Goal: Transaction & Acquisition: Purchase product/service

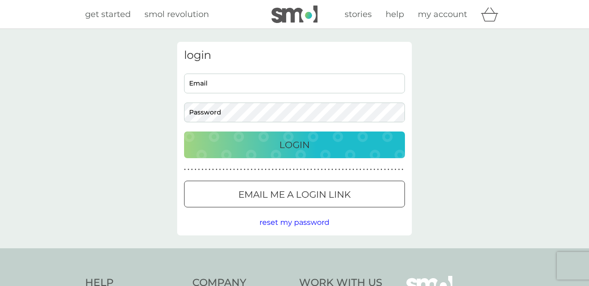
click at [336, 86] on input "Email" at bounding box center [294, 84] width 221 height 20
type input "alisonirisadams@gmail.com"
click at [292, 141] on p "Login" at bounding box center [294, 145] width 30 height 15
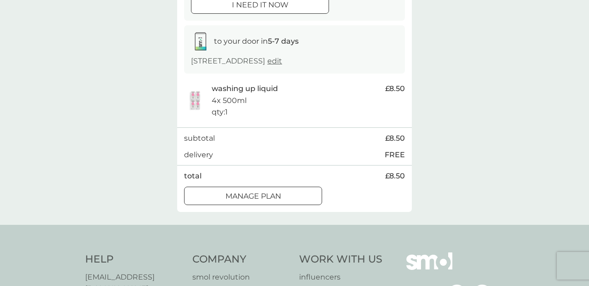
scroll to position [124, 0]
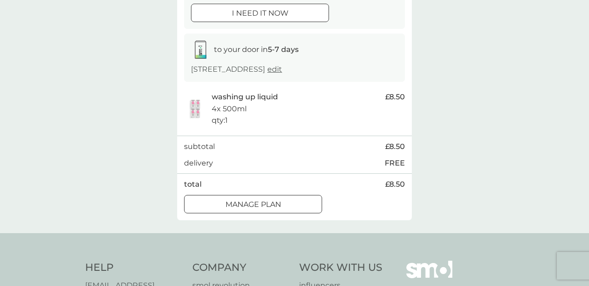
click at [256, 202] on div at bounding box center [252, 205] width 33 height 10
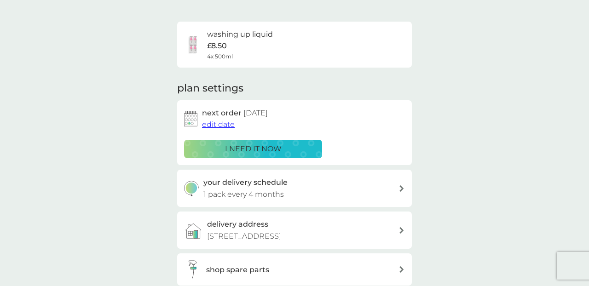
scroll to position [49, 0]
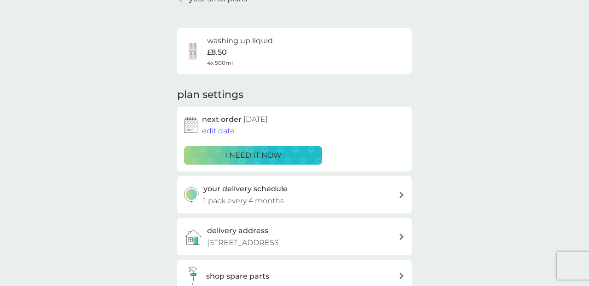
click at [331, 67] on div "washing up liquid £8.50 4x 500ml" at bounding box center [294, 51] width 235 height 46
click at [244, 40] on h6 "washing up liquid" at bounding box center [240, 41] width 66 height 12
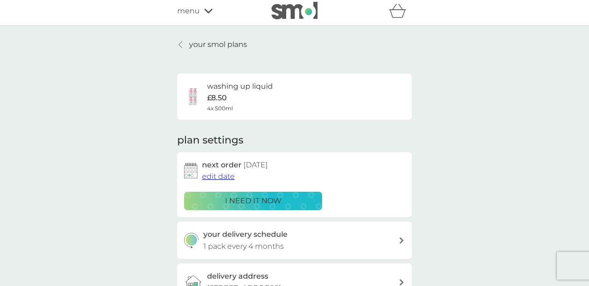
scroll to position [0, 0]
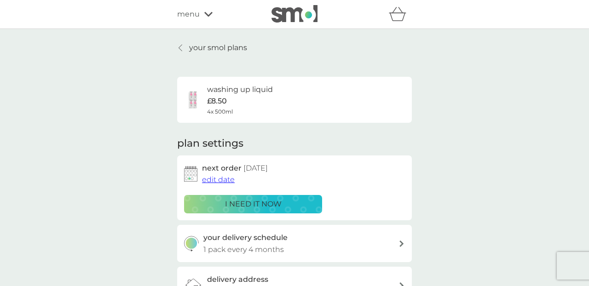
click at [205, 50] on p "your smol plans" at bounding box center [218, 48] width 58 height 12
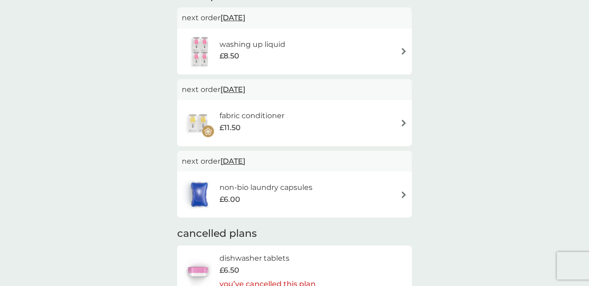
scroll to position [194, 0]
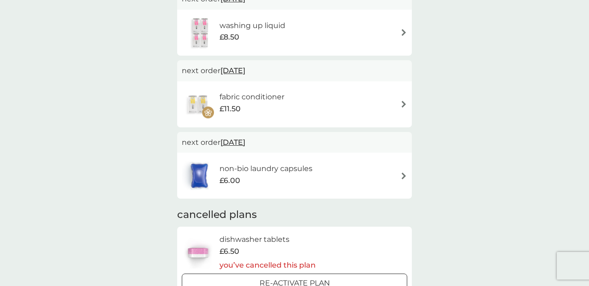
click at [231, 100] on h6 "fabric conditioner" at bounding box center [251, 97] width 65 height 12
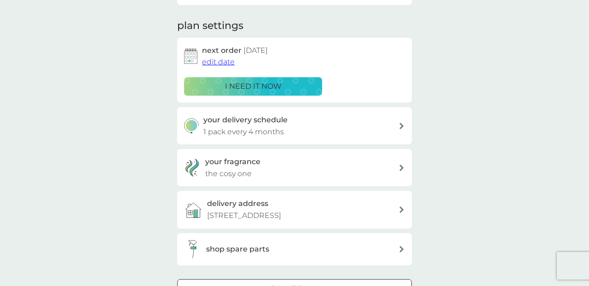
scroll to position [124, 0]
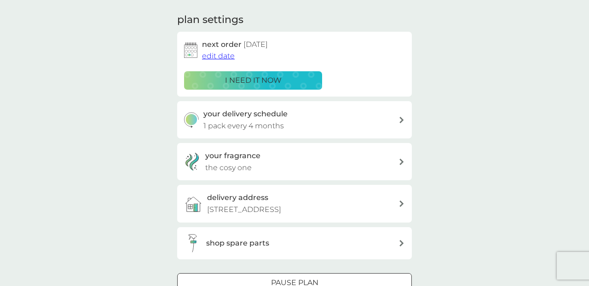
click at [310, 165] on div "your fragrance the cosy one" at bounding box center [301, 161] width 193 height 23
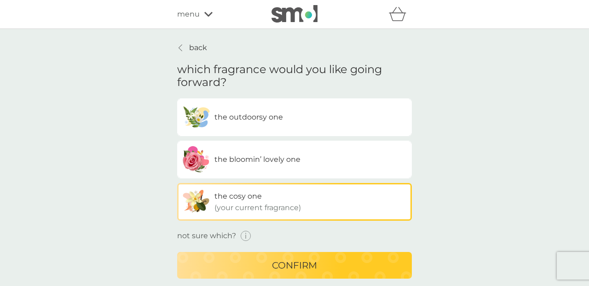
click at [248, 236] on icon "button" at bounding box center [246, 236] width 11 height 11
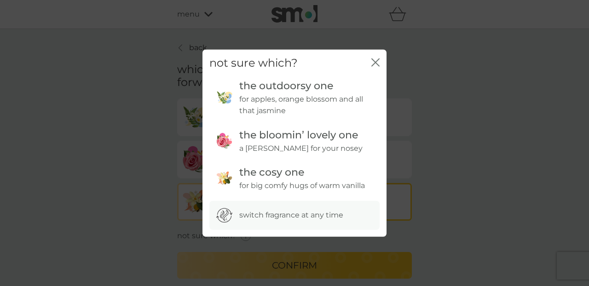
click at [378, 63] on icon "close" at bounding box center [375, 62] width 8 height 8
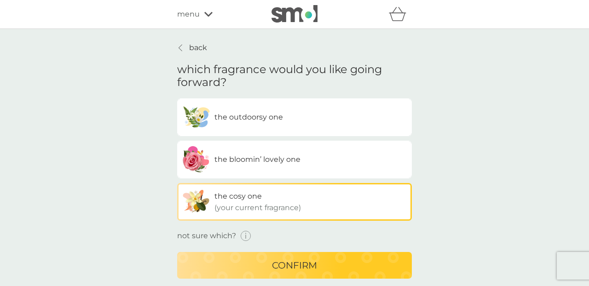
click at [305, 268] on p "confirm" at bounding box center [294, 265] width 45 height 15
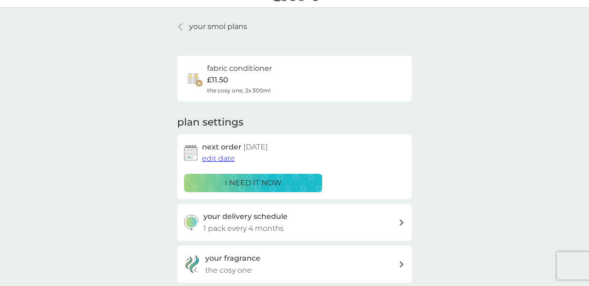
scroll to position [23, 0]
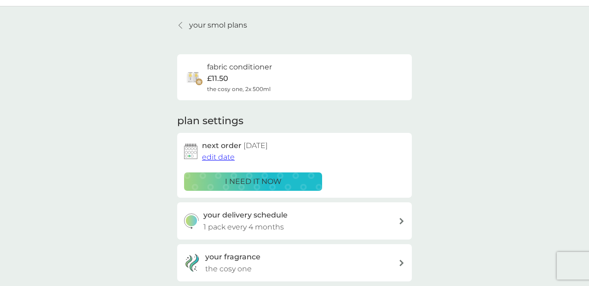
click at [245, 184] on p "i need it now" at bounding box center [253, 182] width 57 height 12
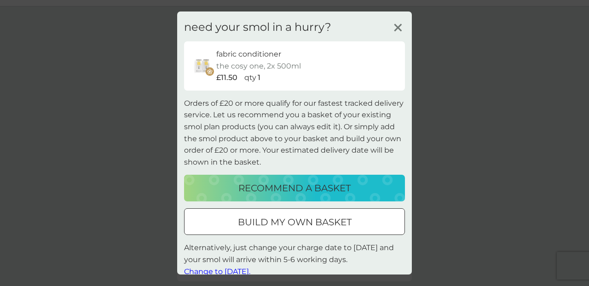
scroll to position [12, 0]
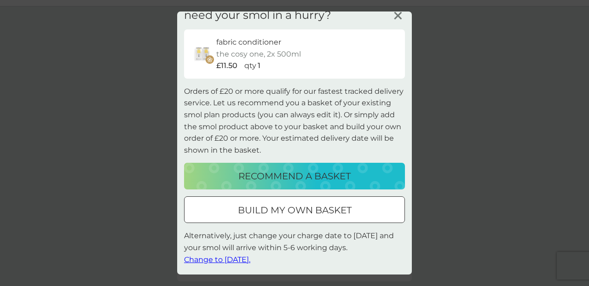
click at [285, 213] on div at bounding box center [294, 211] width 33 height 10
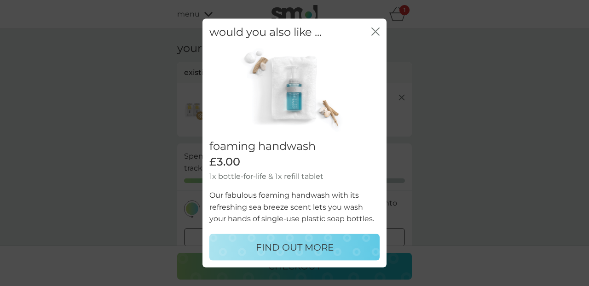
click at [373, 32] on icon "close" at bounding box center [375, 32] width 8 height 8
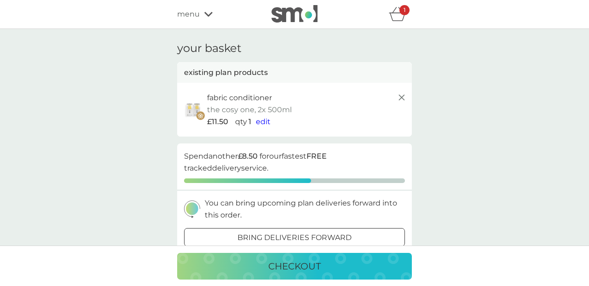
click at [188, 12] on span "menu" at bounding box center [188, 14] width 23 height 12
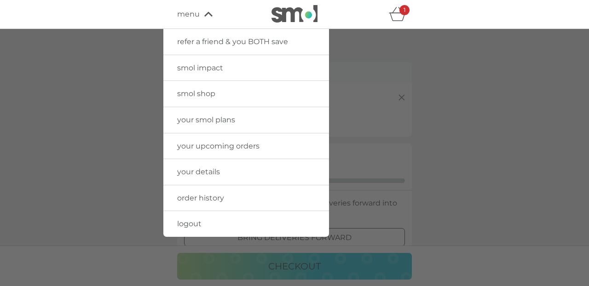
click at [193, 120] on span "your smol plans" at bounding box center [206, 119] width 58 height 9
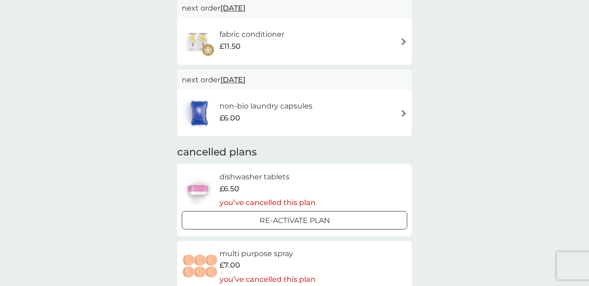
scroll to position [271, 0]
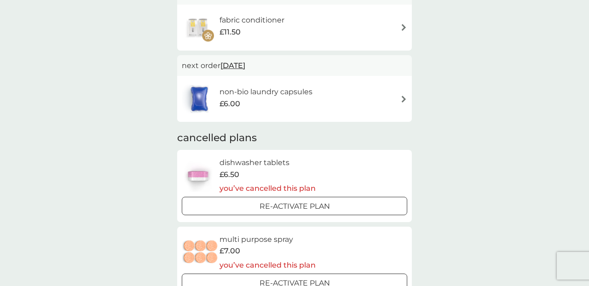
click at [240, 96] on h6 "non-bio laundry capsules" at bounding box center [265, 92] width 93 height 12
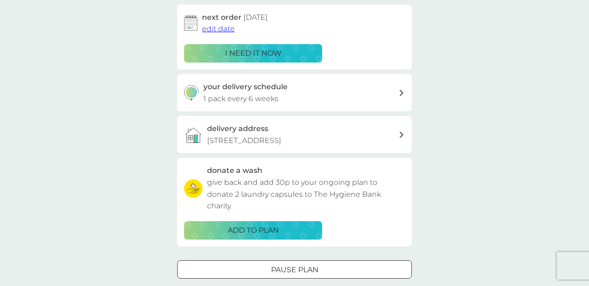
scroll to position [155, 0]
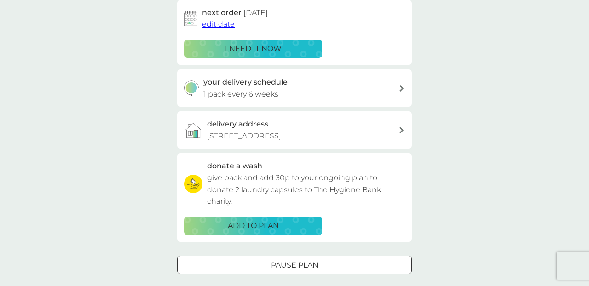
click at [251, 92] on p "1 pack every 6 weeks" at bounding box center [240, 94] width 75 height 12
select select "42"
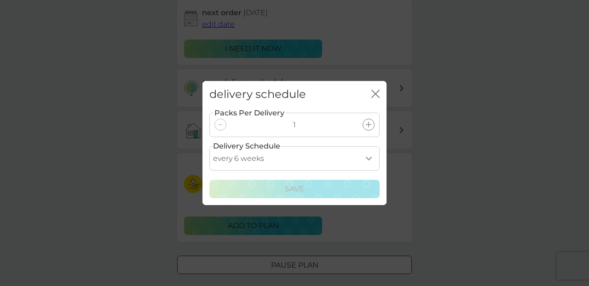
click at [365, 129] on div at bounding box center [368, 125] width 12 height 12
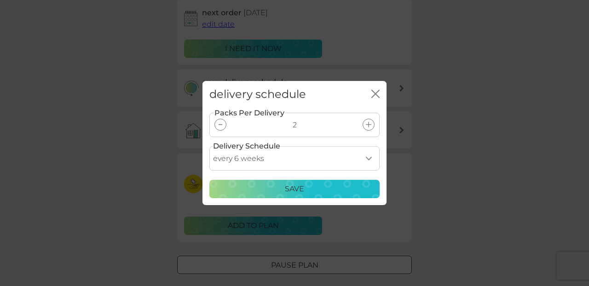
click at [222, 127] on div at bounding box center [220, 125] width 12 height 12
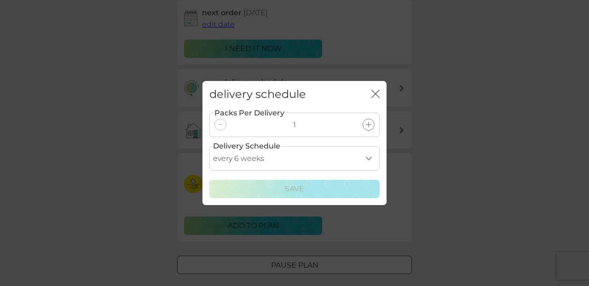
click at [377, 97] on icon "close" at bounding box center [375, 94] width 8 height 8
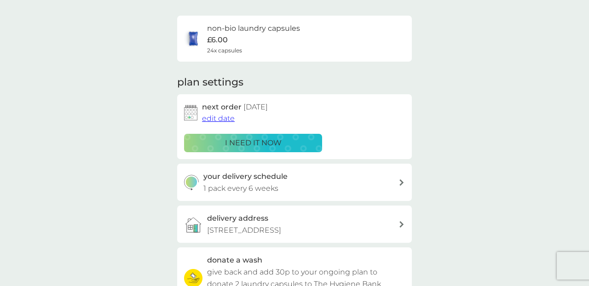
scroll to position [57, 0]
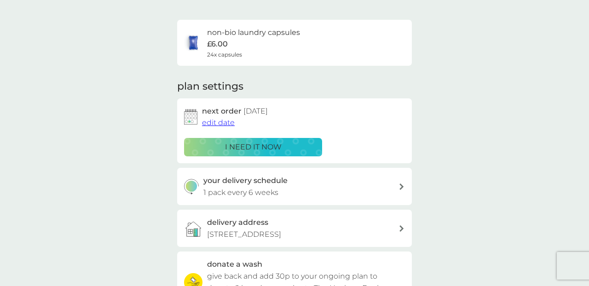
click at [221, 121] on span "edit date" at bounding box center [218, 122] width 33 height 9
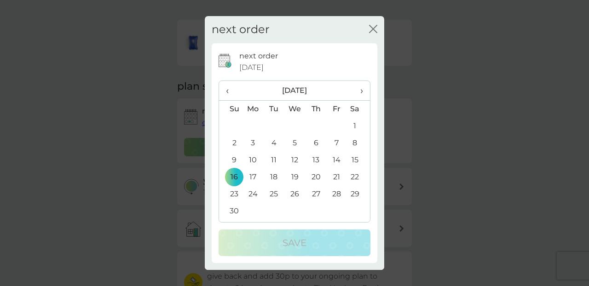
click at [226, 92] on span "‹" at bounding box center [231, 90] width 10 height 19
click at [236, 180] on td "19" at bounding box center [230, 177] width 23 height 17
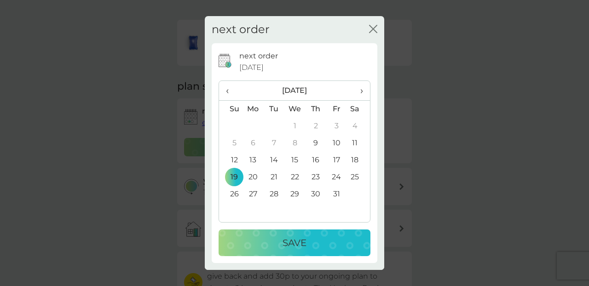
click at [294, 240] on p "Save" at bounding box center [294, 243] width 24 height 15
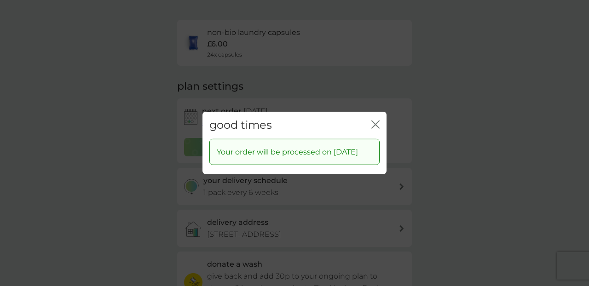
click at [374, 121] on icon "close" at bounding box center [375, 125] width 8 height 8
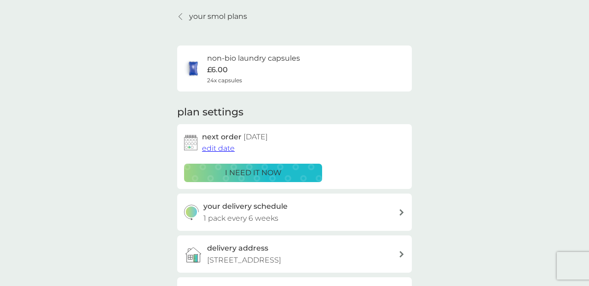
scroll to position [0, 0]
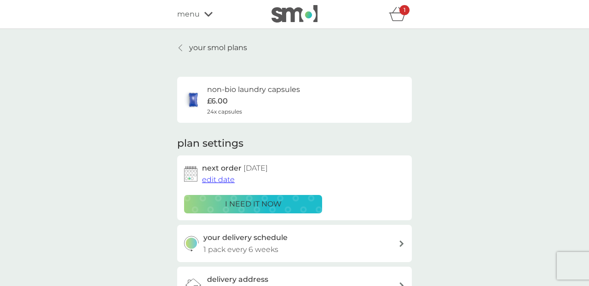
click at [395, 15] on icon "basket" at bounding box center [397, 14] width 17 height 14
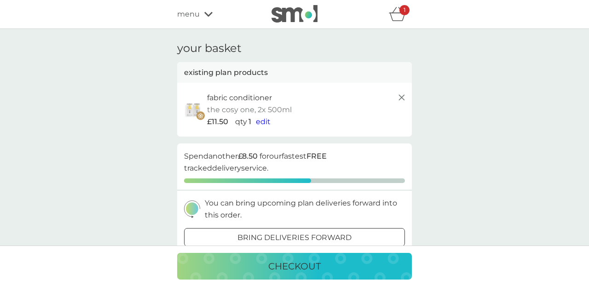
click at [318, 276] on button "checkout" at bounding box center [294, 266] width 235 height 27
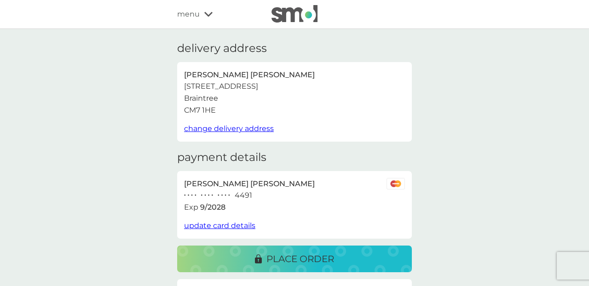
click at [323, 259] on p "place order" at bounding box center [300, 259] width 68 height 15
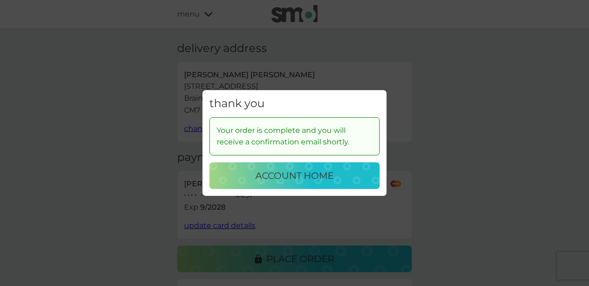
click at [325, 187] on button "account home" at bounding box center [294, 175] width 170 height 27
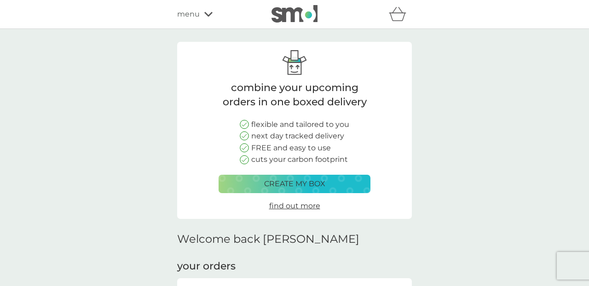
click at [286, 24] on div "refer a friend & you BOTH save smol impact smol shop your smol plans your upcom…" at bounding box center [294, 14] width 589 height 29
click at [290, 13] on img at bounding box center [294, 13] width 46 height 17
